Goal: Transaction & Acquisition: Purchase product/service

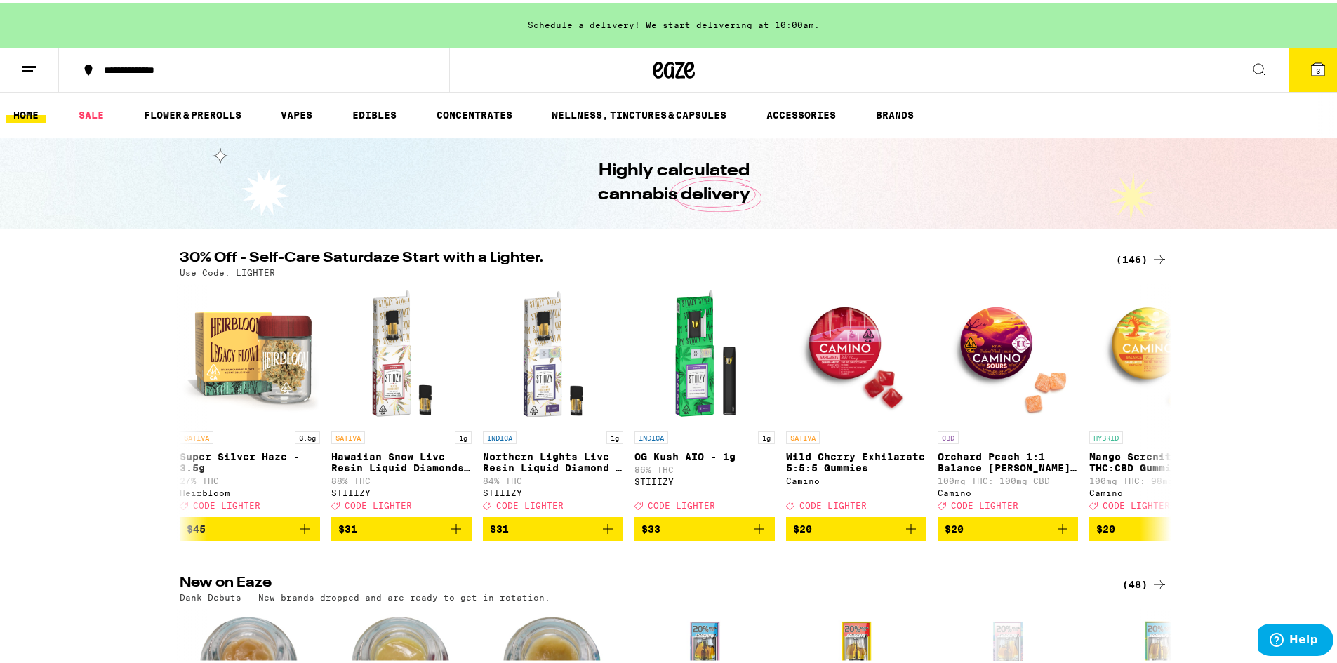
click at [1293, 73] on button "3" at bounding box center [1317, 68] width 59 height 44
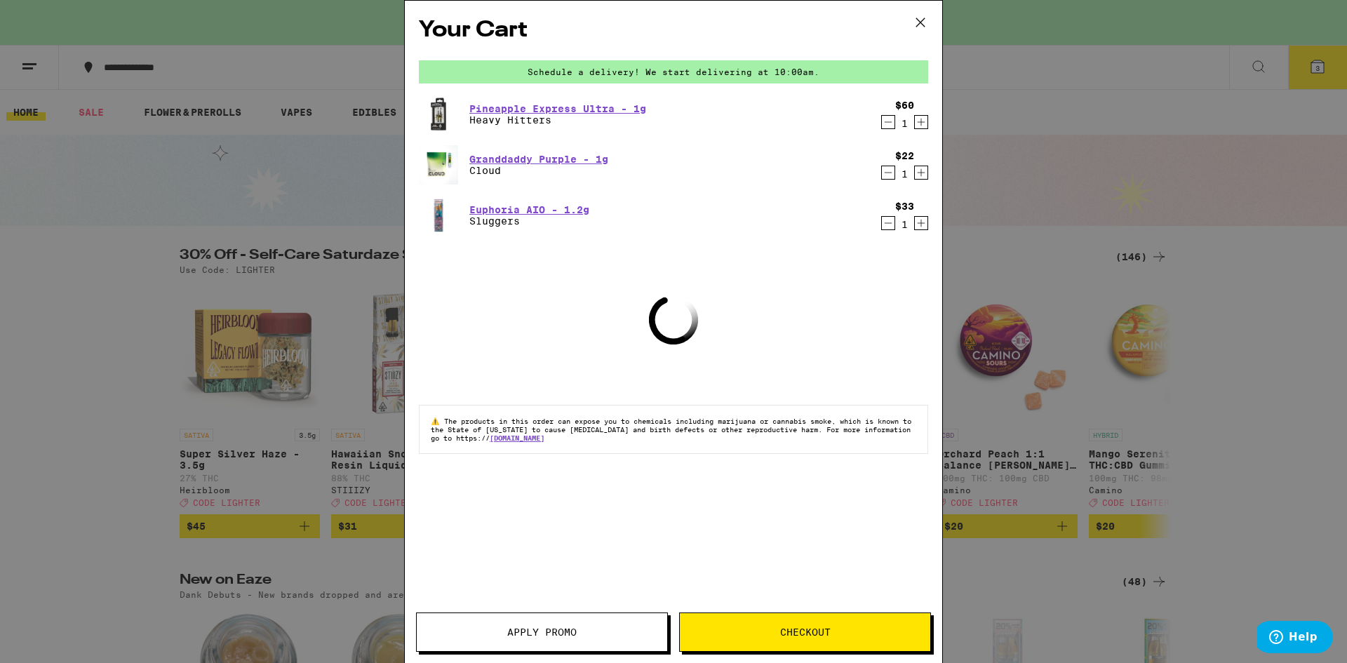
click at [886, 230] on icon "Decrement" at bounding box center [888, 223] width 13 height 17
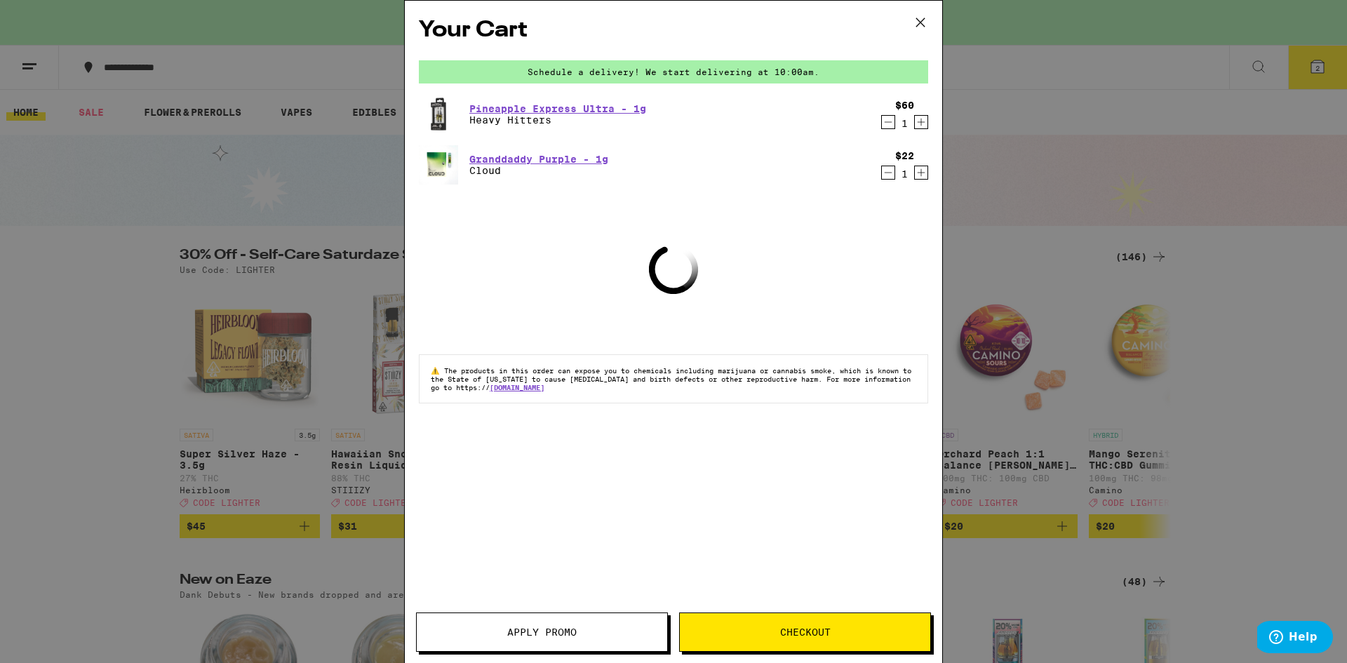
click at [894, 178] on icon "Decrement" at bounding box center [888, 172] width 13 height 17
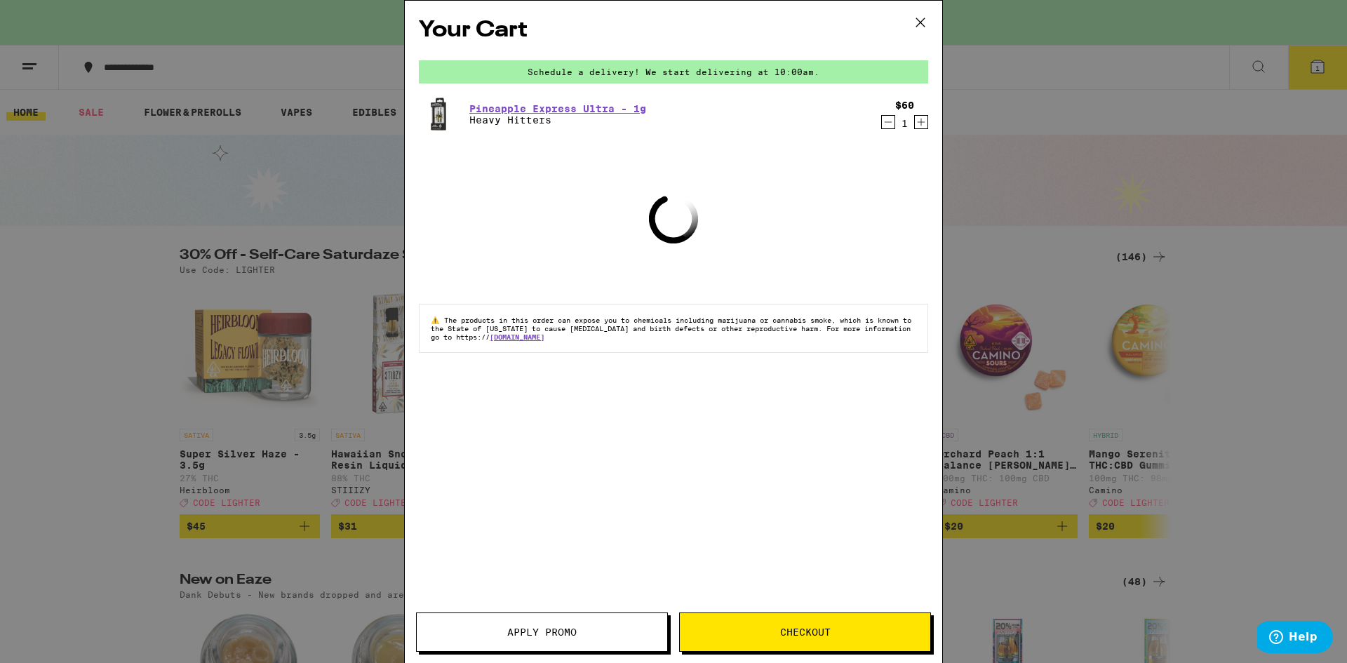
click at [888, 129] on icon "Decrement" at bounding box center [888, 122] width 13 height 17
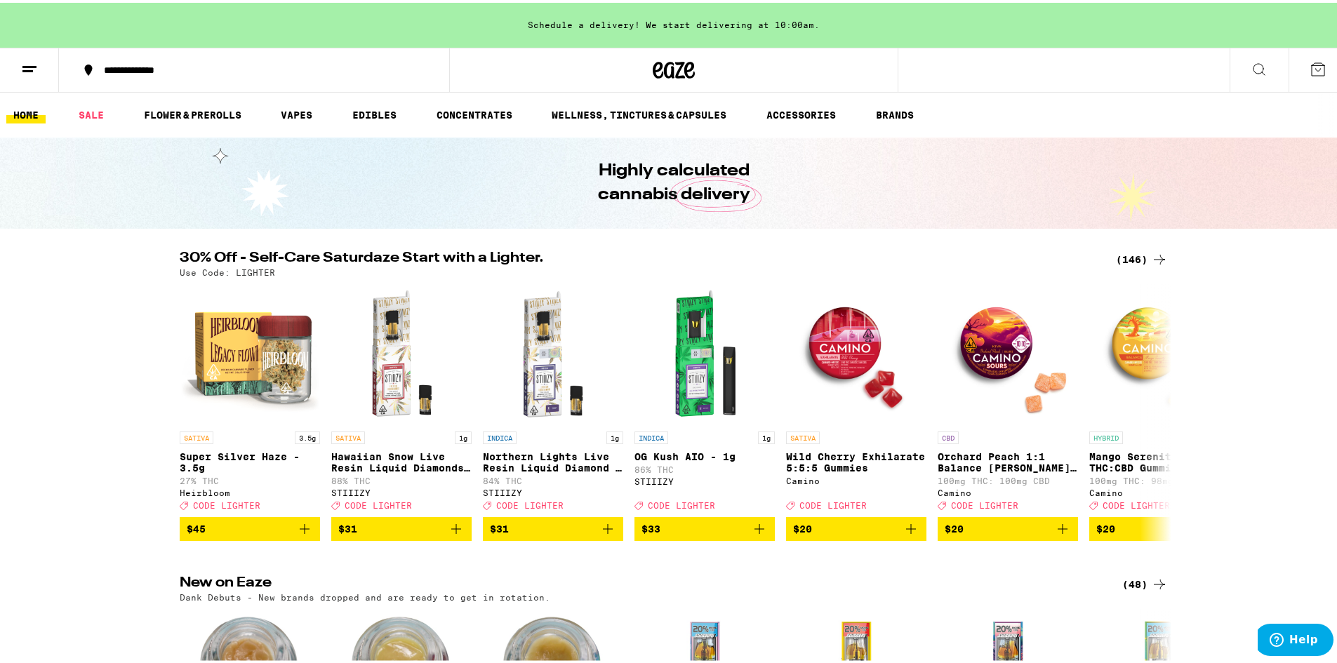
click at [1151, 255] on icon at bounding box center [1159, 256] width 17 height 17
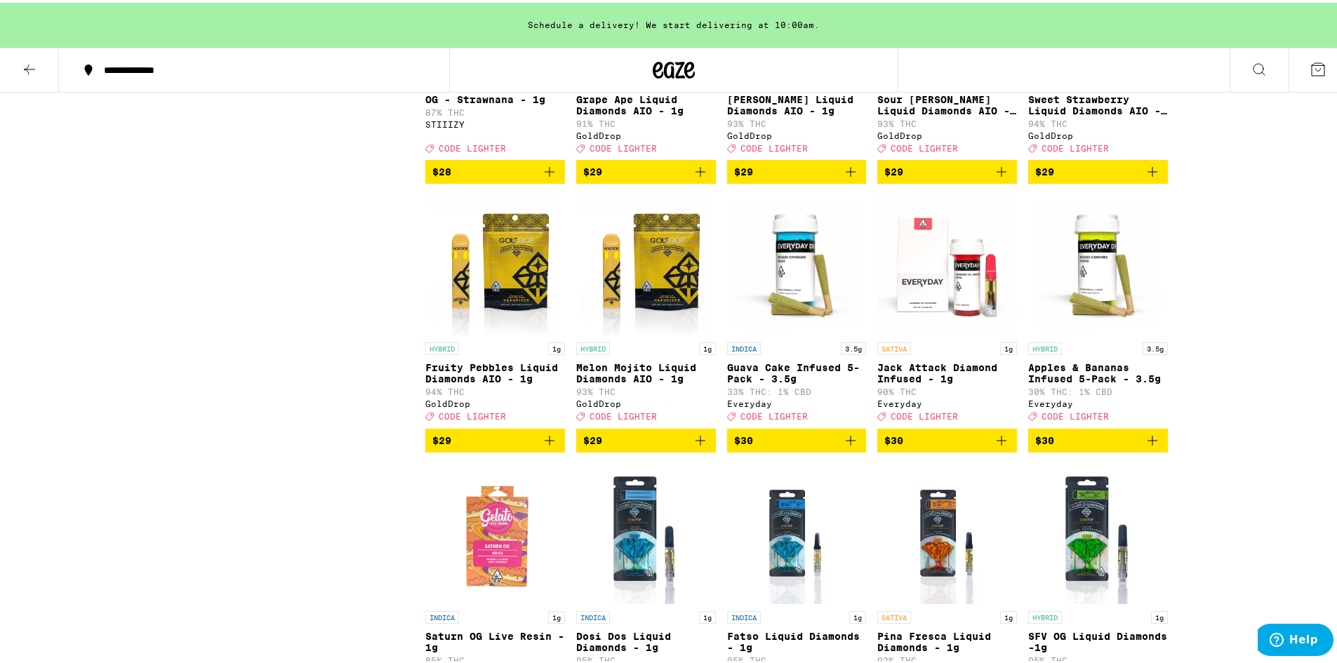
scroll to position [4917, 0]
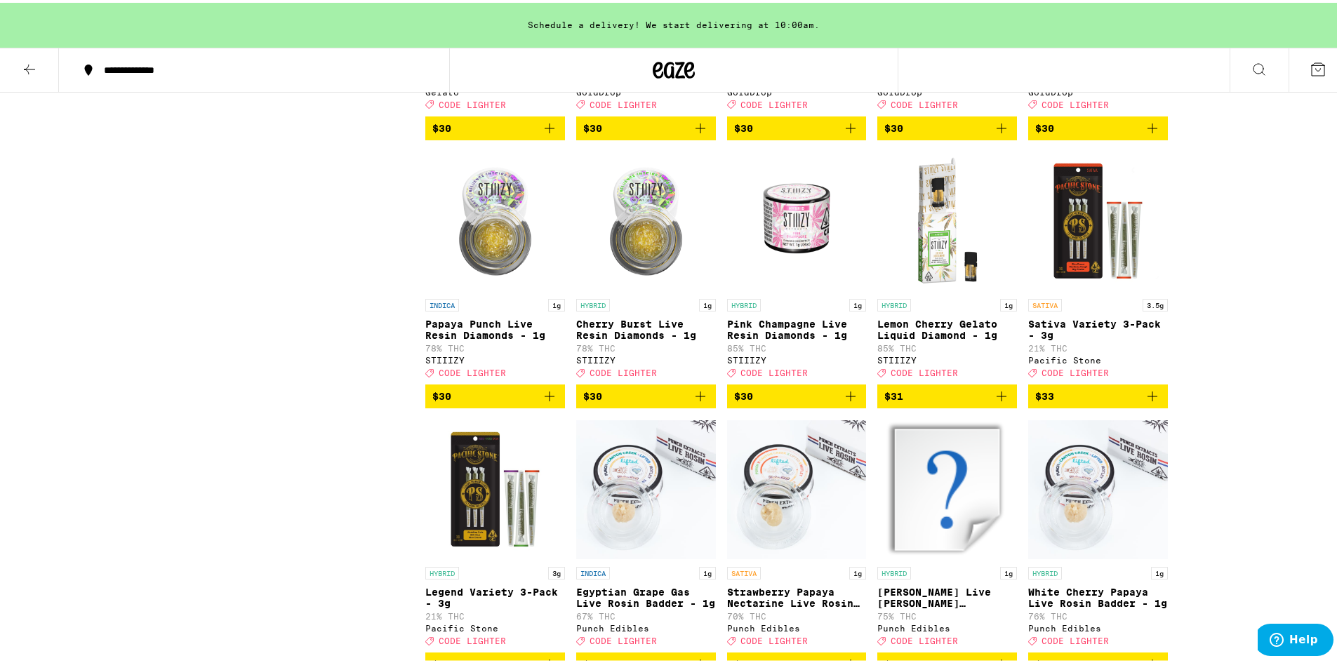
click at [541, 134] on icon "Add to bag" at bounding box center [549, 125] width 17 height 17
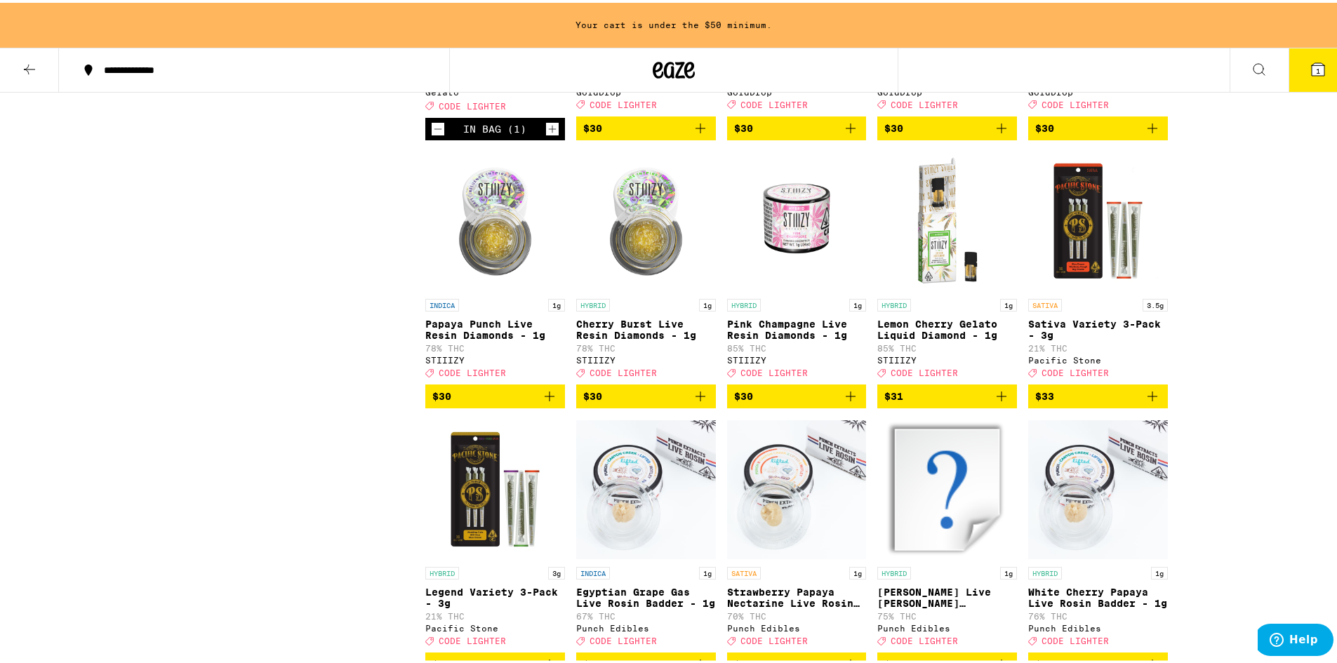
click at [1146, 134] on icon "Add to bag" at bounding box center [1152, 125] width 17 height 17
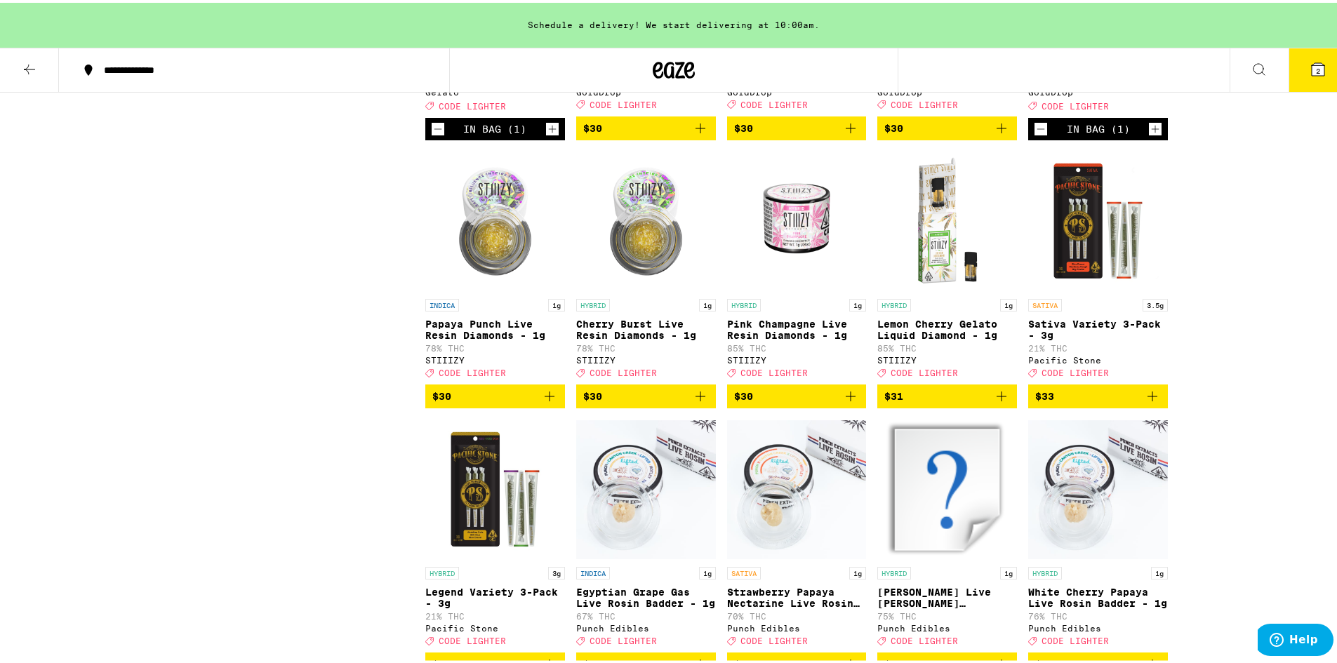
click at [1149, 135] on icon "Increment" at bounding box center [1155, 126] width 13 height 17
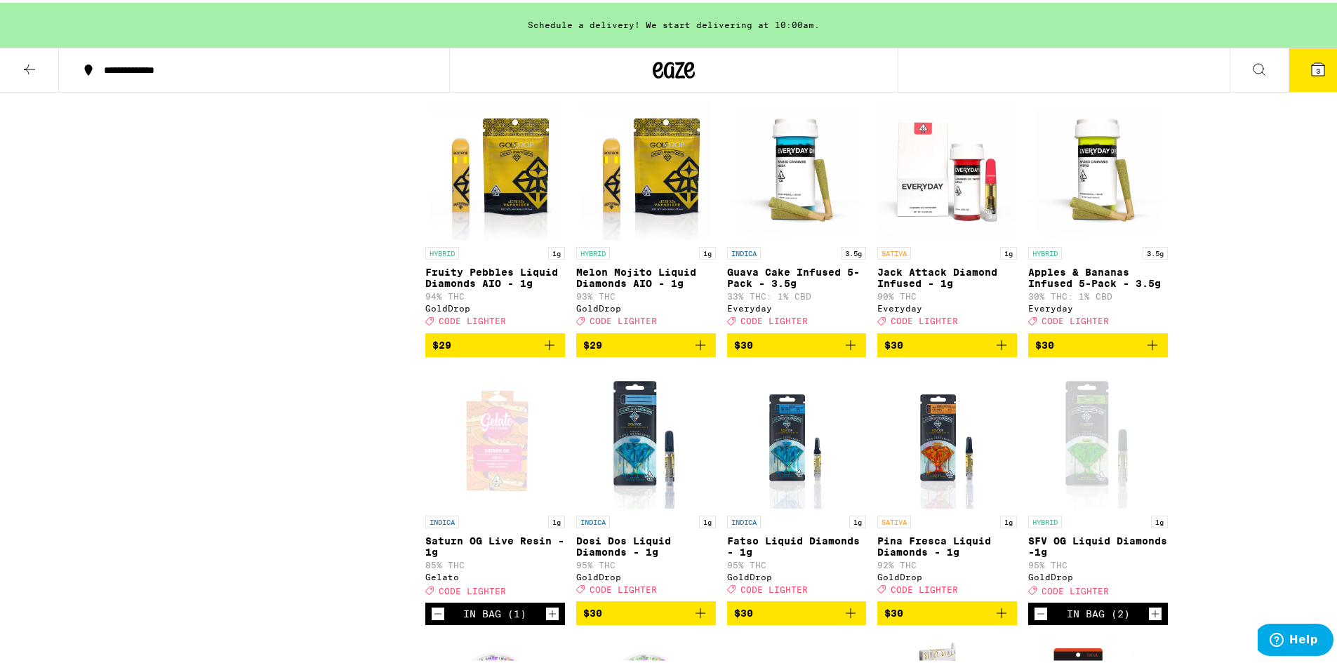
scroll to position [4336, 0]
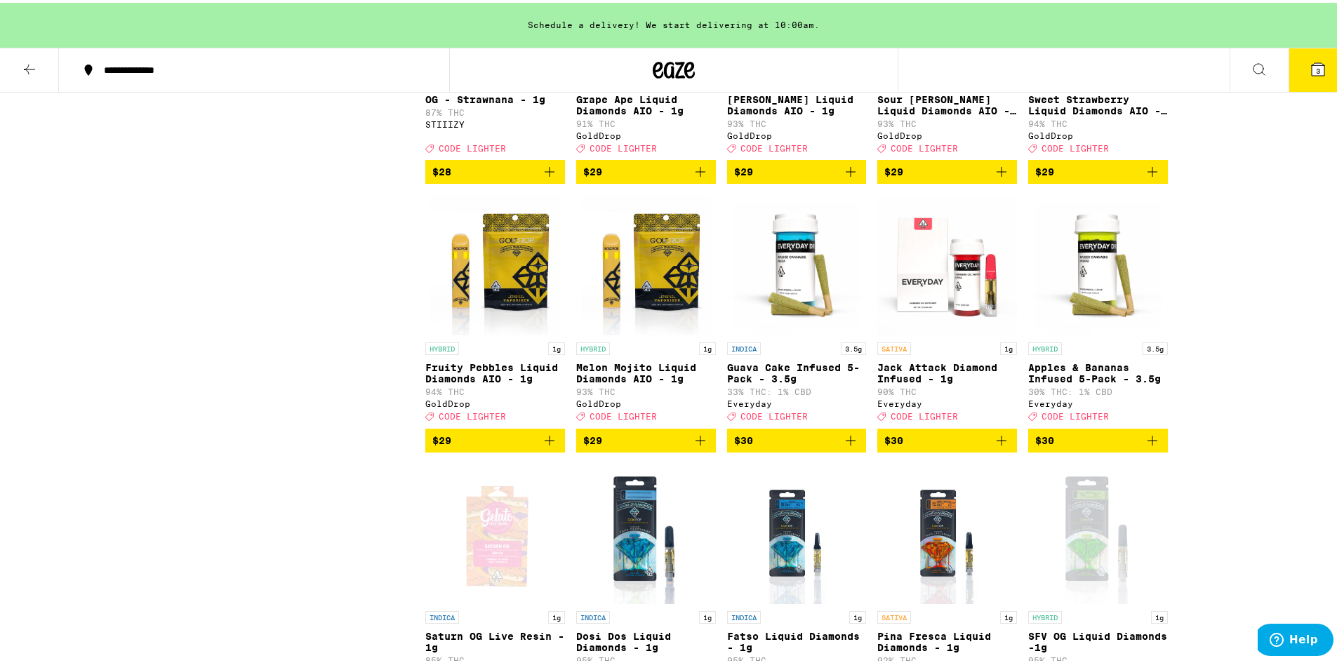
click at [999, 446] on icon "Add to bag" at bounding box center [1001, 437] width 17 height 17
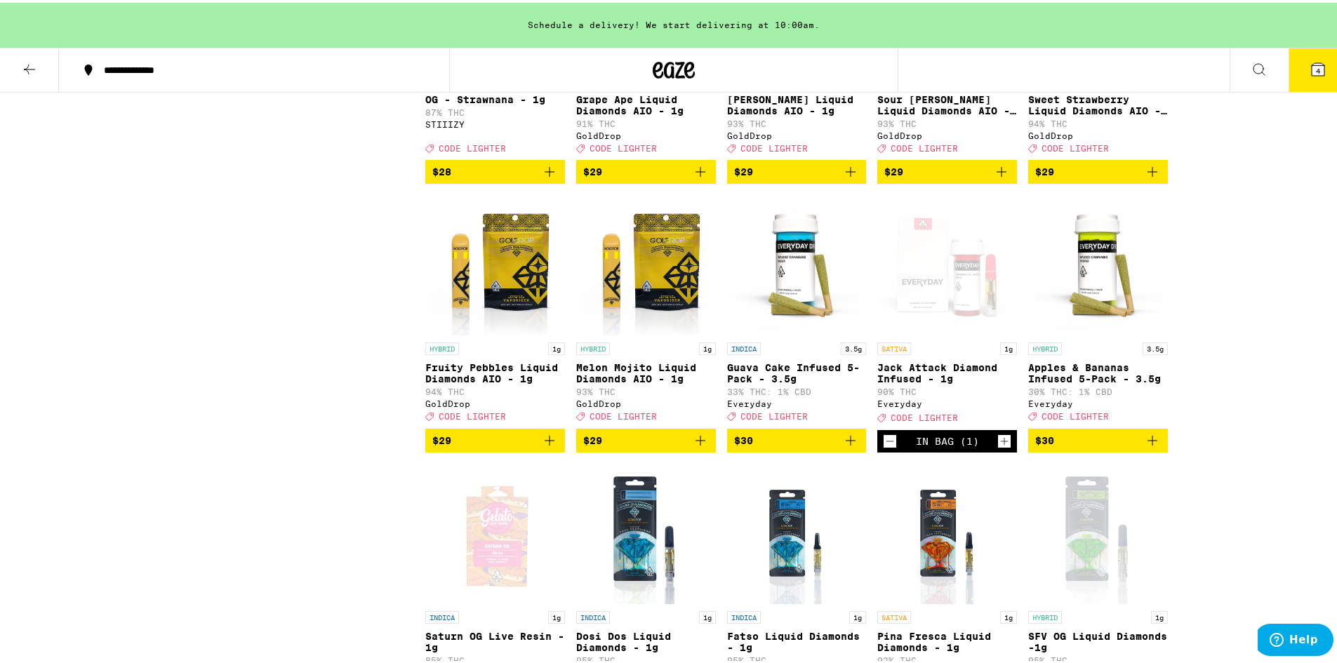
click at [1312, 60] on icon at bounding box center [1318, 66] width 13 height 13
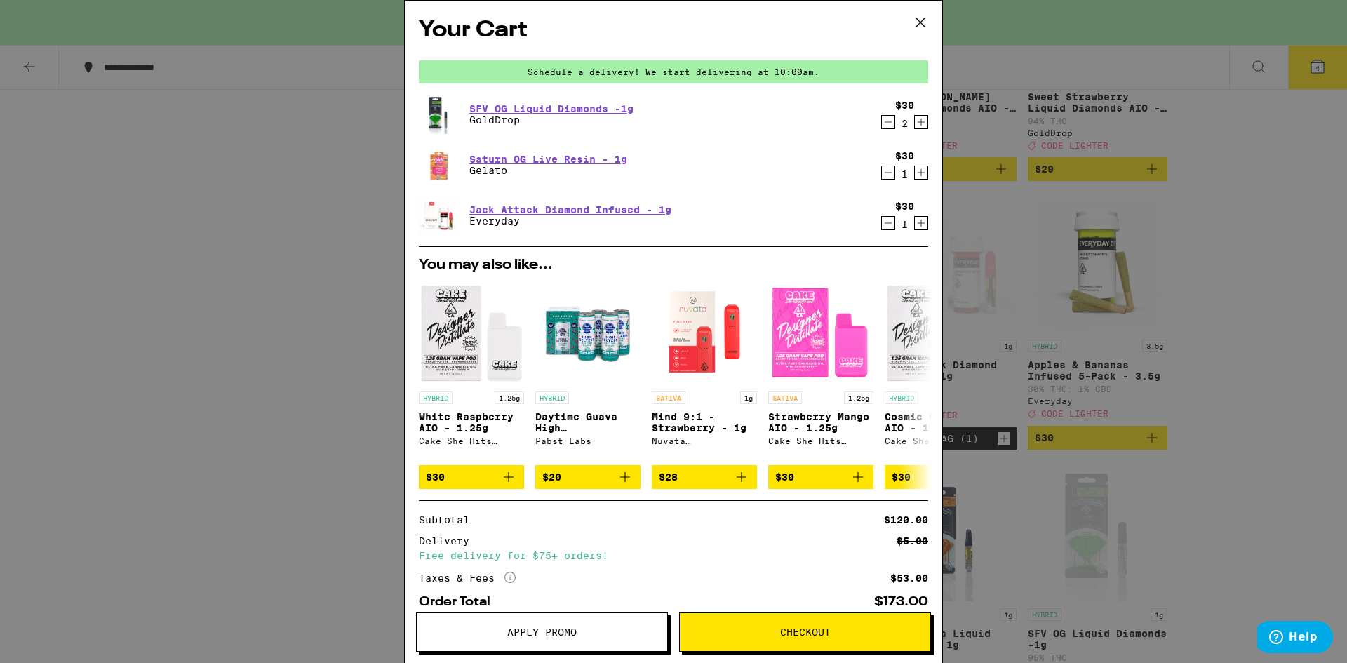
click at [601, 641] on button "Apply Promo" at bounding box center [542, 632] width 252 height 39
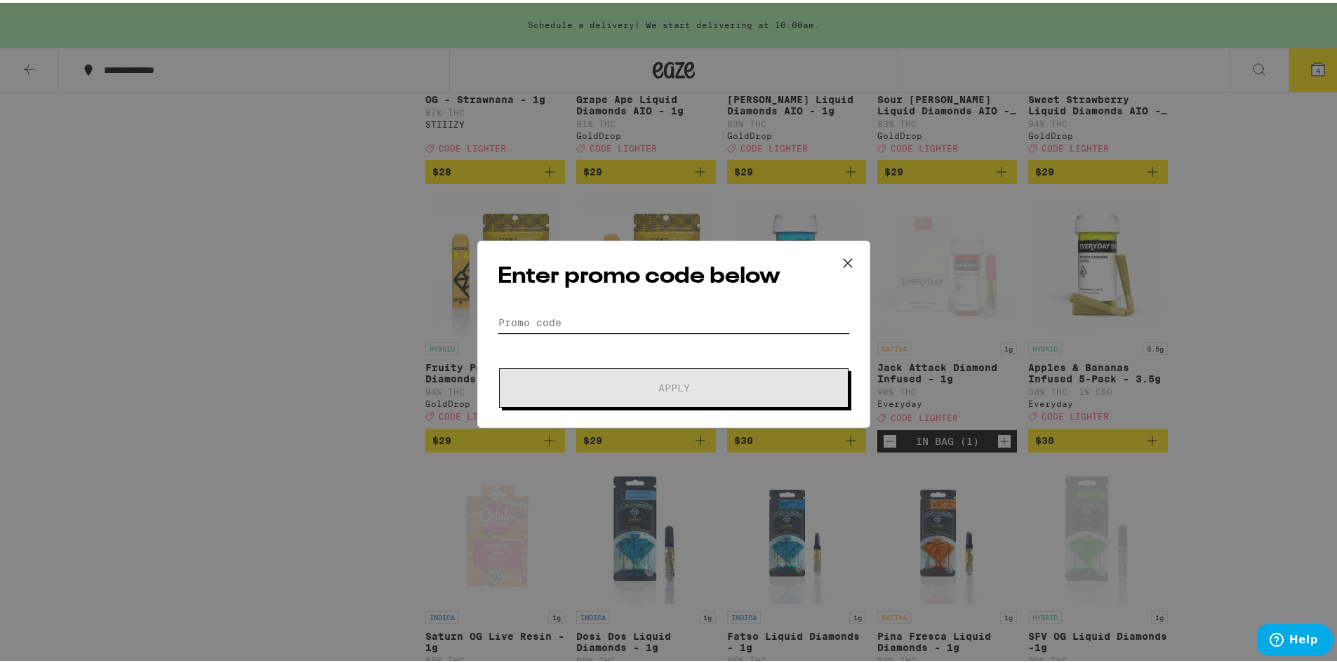
click at [712, 311] on input "Promo Code" at bounding box center [674, 319] width 352 height 21
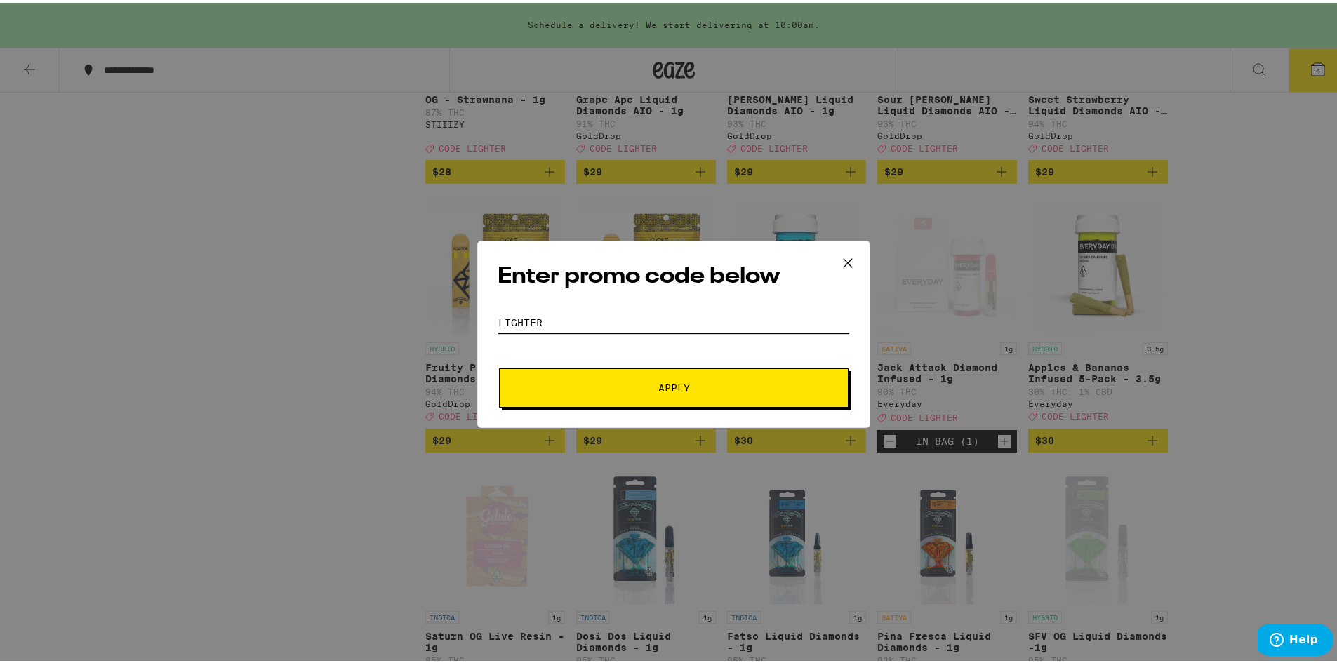
type input "LIGHTER"
click at [684, 406] on div "Enter promo code below Promo Code LIGHTER Apply" at bounding box center [673, 331] width 393 height 187
click at [683, 401] on button "Apply" at bounding box center [673, 385] width 349 height 39
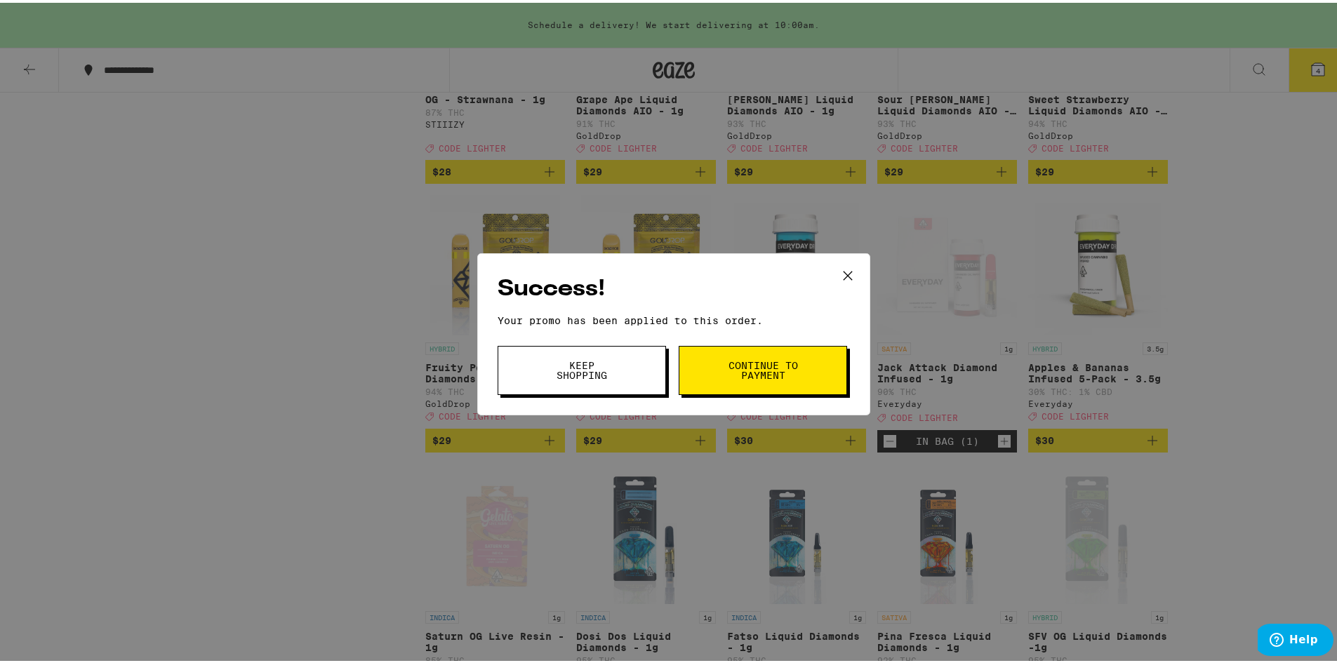
click at [717, 371] on button "Continue to payment" at bounding box center [763, 367] width 168 height 49
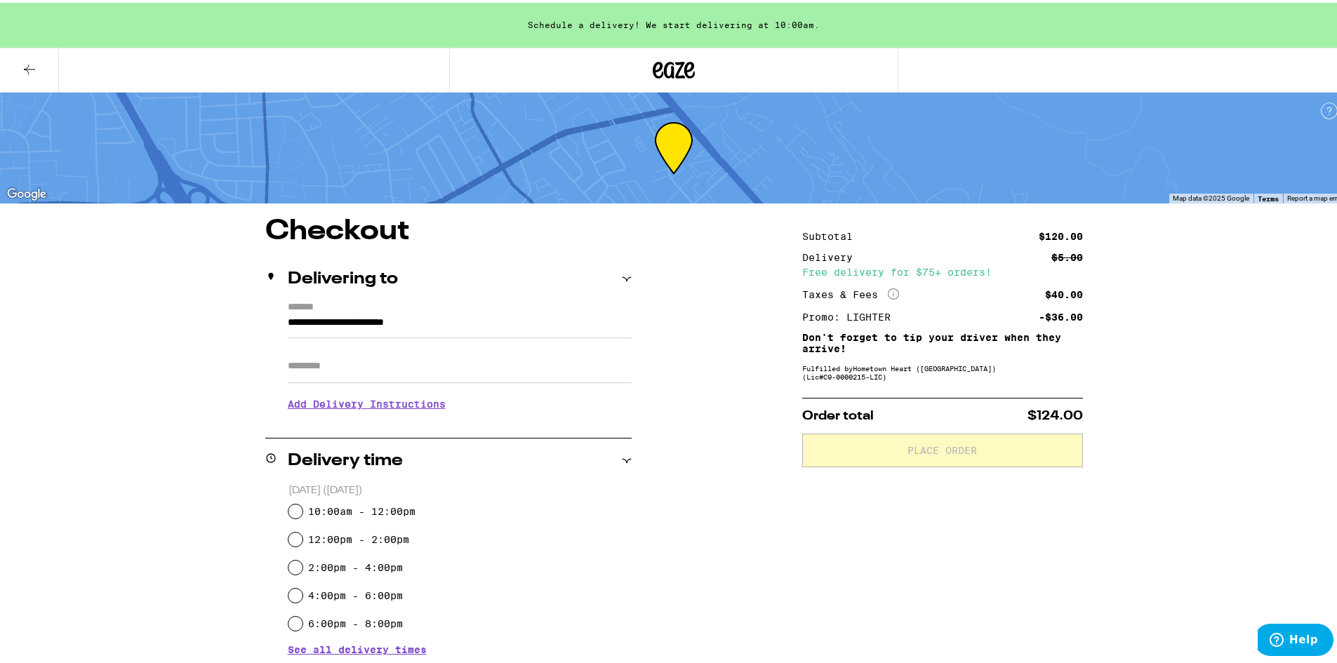
scroll to position [362, 0]
